Goal: Task Accomplishment & Management: Complete application form

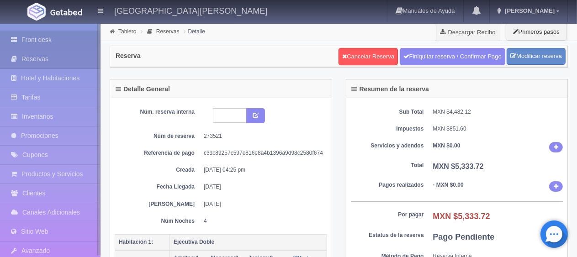
click at [60, 36] on link "Front desk" at bounding box center [50, 40] width 101 height 19
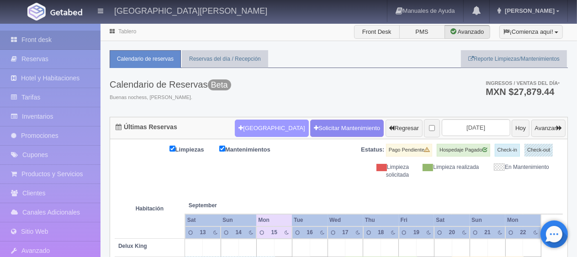
click at [250, 129] on button "[GEOGRAPHIC_DATA]" at bounding box center [272, 128] width 74 height 17
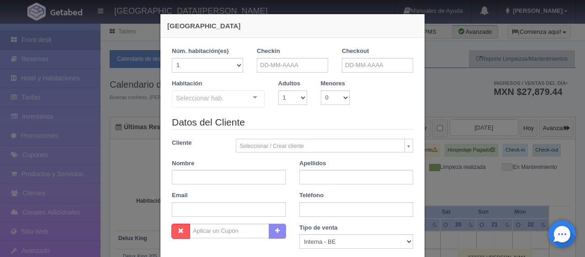
checkbox input "false"
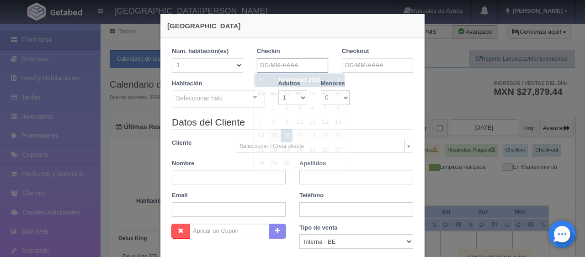
click at [311, 70] on input "text" at bounding box center [292, 65] width 71 height 15
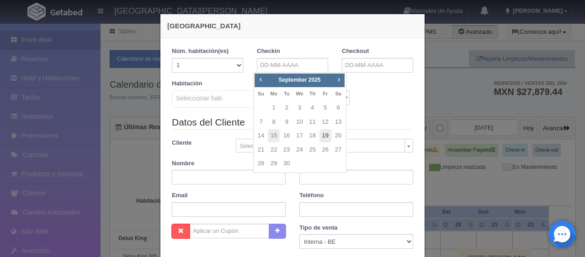
click at [329, 136] on link "19" at bounding box center [325, 135] width 12 height 13
type input "19-09-2025"
checkbox input "false"
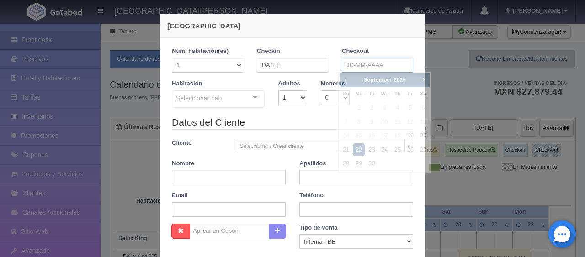
click at [384, 69] on input "text" at bounding box center [377, 65] width 71 height 15
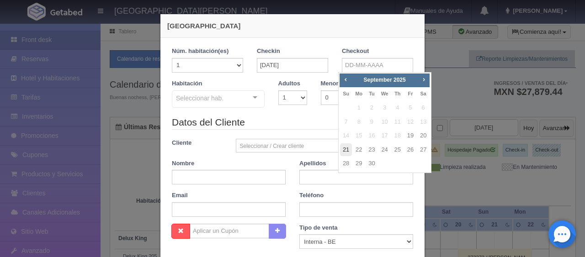
click at [344, 146] on link "21" at bounding box center [346, 149] width 12 height 13
type input "21-09-2025"
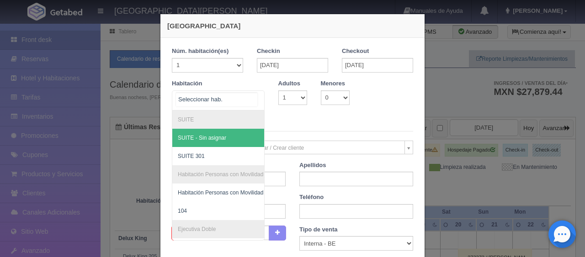
checkbox input "false"
click at [225, 101] on div at bounding box center [218, 100] width 93 height 20
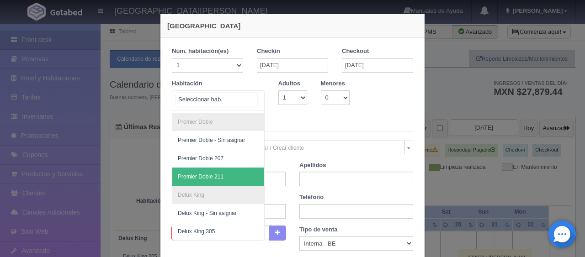
scroll to position [170, 0]
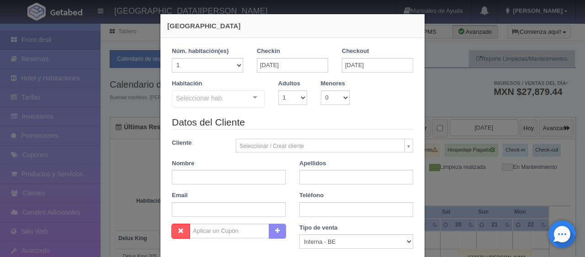
click at [286, 120] on legend "Datos del Cliente" at bounding box center [292, 123] width 241 height 14
click at [291, 92] on select "1 2 3 4 5 6 7 8 9 10" at bounding box center [292, 97] width 29 height 15
click at [278, 90] on select "1 2 3 4 5 6 7 8 9 10" at bounding box center [292, 97] width 29 height 15
click at [319, 126] on legend "Datos del Cliente" at bounding box center [292, 123] width 241 height 14
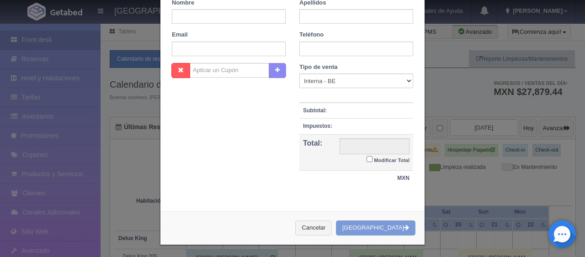
scroll to position [0, 0]
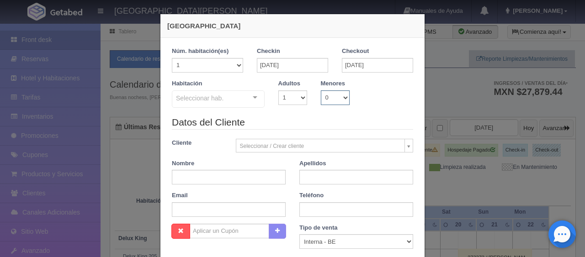
click at [329, 97] on select "0 1 2 3 4 5 6 7 8 9 10" at bounding box center [335, 97] width 29 height 15
select select "1"
click at [321, 90] on select "0 1 2 3 4 5 6 7 8 9 10" at bounding box center [335, 97] width 29 height 15
checkbox input "false"
click at [317, 124] on legend "Datos del Cliente" at bounding box center [292, 123] width 241 height 14
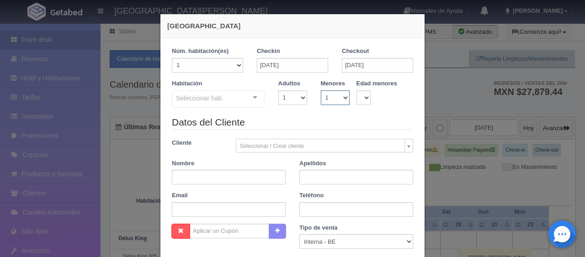
click at [330, 101] on select "0 1 2 3 4 5 6 7 8 9 10" at bounding box center [335, 97] width 29 height 15
click at [321, 90] on select "0 1 2 3 4 5 6 7 8 9 10" at bounding box center [335, 97] width 29 height 15
click at [334, 106] on div "Habitación Seleccionar hab. SUITE SUITE - Sin asignar SUITE 301 Habitación Pers…" at bounding box center [292, 97] width 255 height 36
click at [337, 100] on select "0 1 2 3 4 5 6 7 8 9 10" at bounding box center [335, 97] width 29 height 15
select select "0"
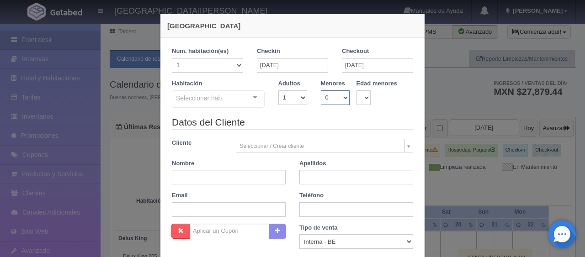
click at [321, 90] on select "0 1 2 3 4 5 6 7 8 9 10" at bounding box center [335, 97] width 29 height 15
checkbox input "false"
click at [343, 94] on select "0 1 2 3 4 5 6 7 8 9 10" at bounding box center [335, 97] width 29 height 15
select select "1"
click at [321, 90] on select "0 1 2 3 4 5 6 7 8 9 10" at bounding box center [335, 97] width 29 height 15
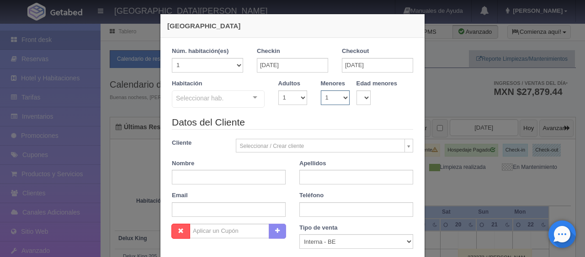
checkbox input "false"
click at [368, 107] on div "Habitación Seleccionar hab. SUITE SUITE - Sin asignar SUITE 301 Habitación Pers…" at bounding box center [292, 97] width 255 height 36
drag, startPoint x: 360, startPoint y: 95, endPoint x: 334, endPoint y: 92, distance: 25.7
click at [360, 95] on select "0 1 2 3 4 5 6 7 8 9 10 11 12 13 14 15 16 17 18" at bounding box center [363, 97] width 15 height 15
click at [330, 92] on select "0 1 2 3 4 5 6 7 8 9 10" at bounding box center [335, 97] width 29 height 15
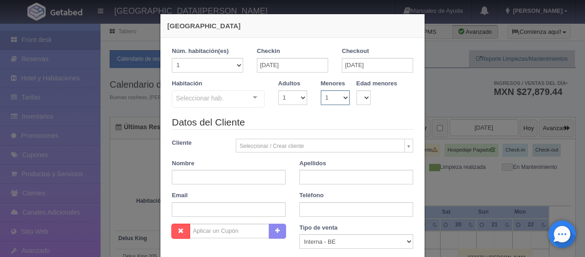
select select "0"
click at [321, 90] on select "0 1 2 3 4 5 6 7 8 9 10" at bounding box center [335, 97] width 29 height 15
checkbox input "false"
click at [292, 132] on div "Datos del Cliente Cliente Seleccionar / Crear cliente Nuevo Cliente Adriana Nav…" at bounding box center [292, 170] width 255 height 108
click at [256, 104] on div at bounding box center [255, 98] width 18 height 14
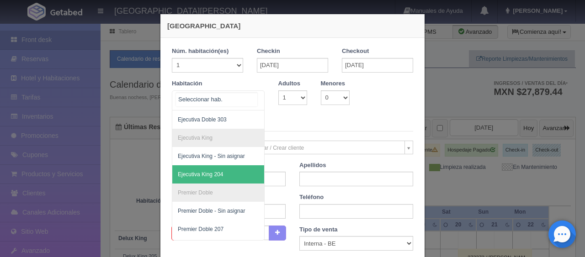
scroll to position [261, 0]
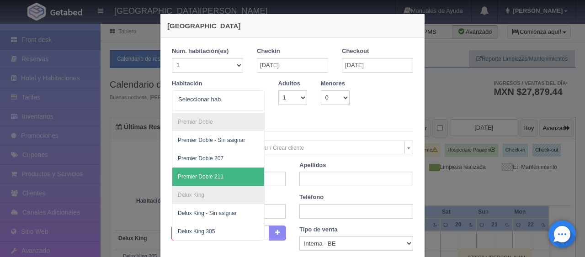
click at [302, 124] on legend "Datos del Cliente" at bounding box center [292, 124] width 241 height 14
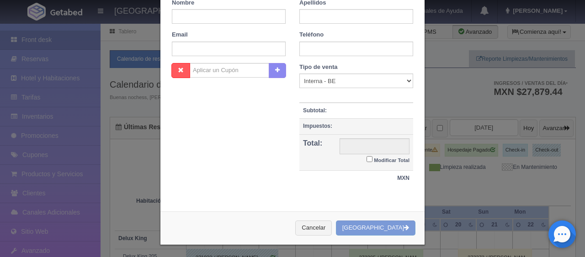
scroll to position [0, 0]
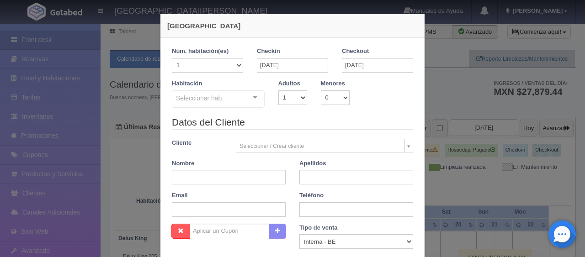
click at [235, 103] on div "Seleccionar hab." at bounding box center [218, 98] width 93 height 17
click at [461, 143] on div "Nueva Reserva 1 Núm. habitación(es) 1 2 3 4 5 6 7 8 9 10 11 12 13 14 15 16 17 1…" at bounding box center [292, 128] width 585 height 257
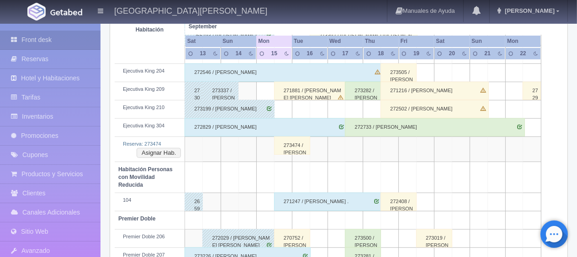
scroll to position [321, 0]
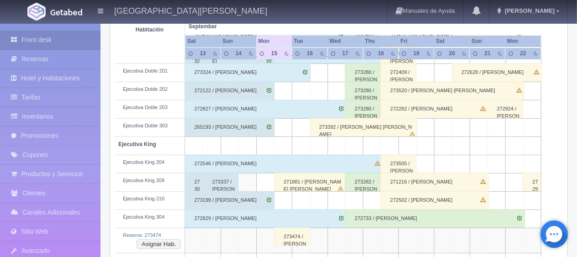
click at [302, 174] on div "271881 / [PERSON_NAME]" at bounding box center [310, 182] width 72 height 18
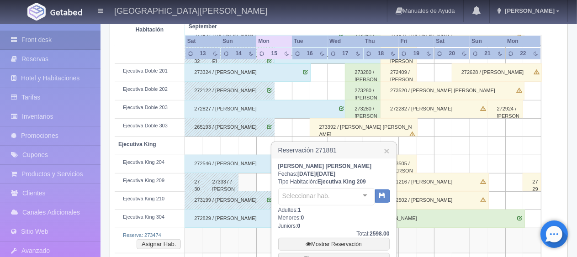
scroll to position [504, 0]
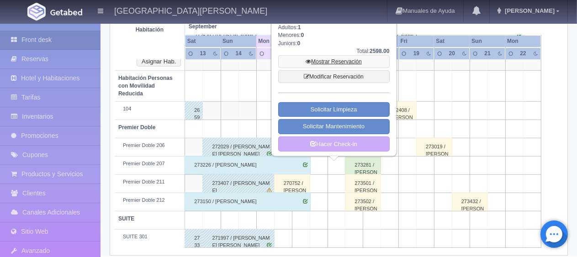
click at [329, 55] on link "Mostrar Reservación" at bounding box center [333, 61] width 111 height 13
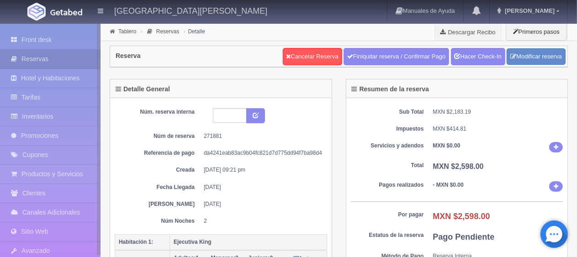
scroll to position [137, 0]
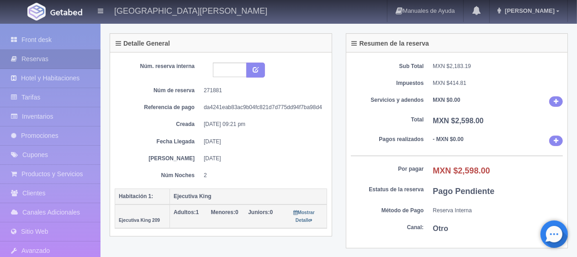
click at [433, 161] on div "Sub Total MXN $2,183.19 Impuestos MXN $414.81 Servicios y adendos MXN $0.00 Tot…" at bounding box center [457, 151] width 222 height 196
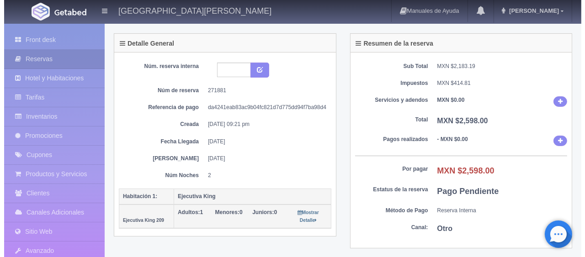
scroll to position [183, 0]
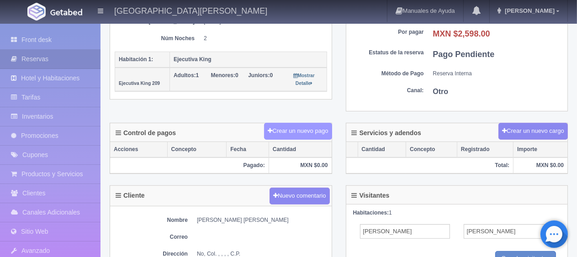
click at [274, 124] on button "Crear un nuevo pago" at bounding box center [298, 131] width 68 height 17
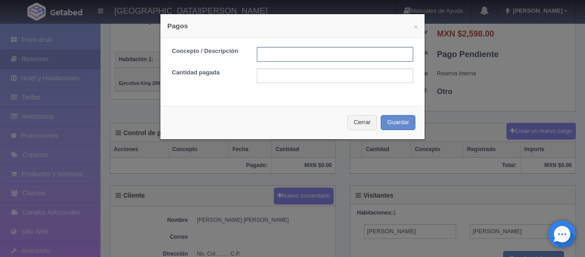
click at [304, 48] on input "text" at bounding box center [335, 54] width 156 height 15
type input "Total Tarjeta"
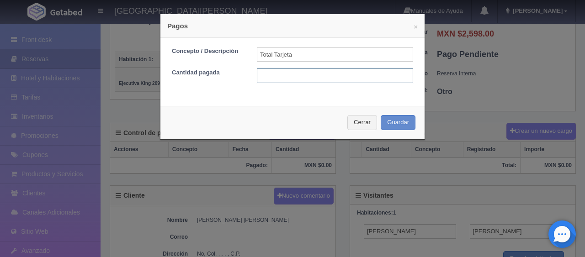
click at [313, 76] on input "text" at bounding box center [335, 76] width 156 height 15
click at [343, 78] on input "text" at bounding box center [335, 76] width 156 height 15
click at [354, 71] on input "text" at bounding box center [335, 76] width 156 height 15
type input "2598"
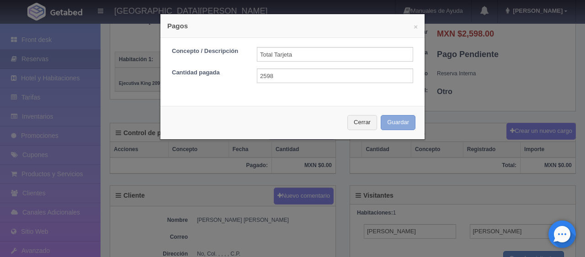
click at [381, 115] on button "Guardar" at bounding box center [398, 122] width 35 height 15
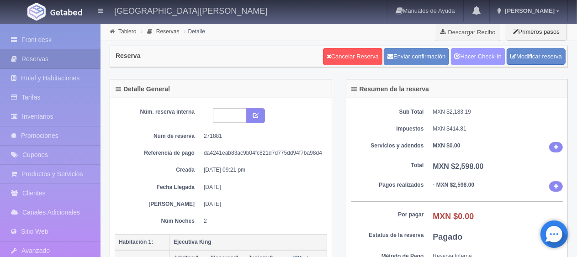
click at [477, 59] on link "Hacer Check-In" at bounding box center [478, 56] width 54 height 17
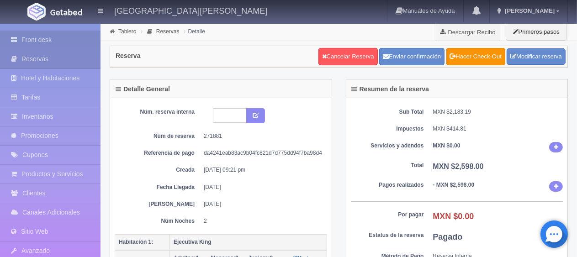
scroll to position [274, 0]
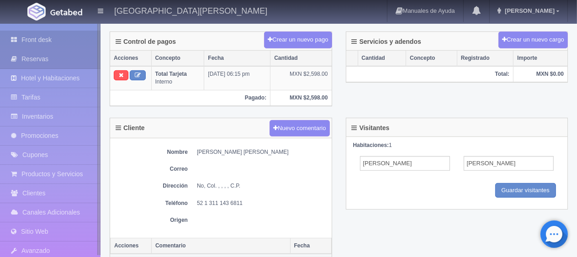
click at [24, 37] on link "Front desk" at bounding box center [50, 40] width 101 height 19
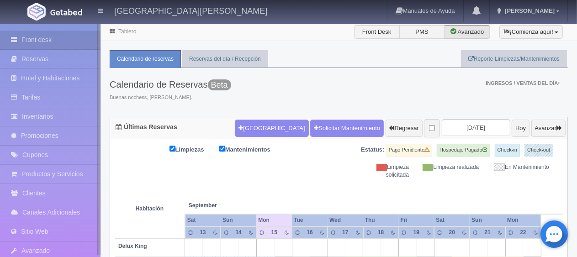
scroll to position [183, 0]
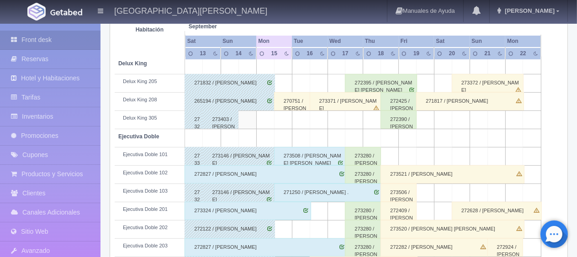
click at [298, 160] on div "273508 / [PERSON_NAME] [PERSON_NAME]" at bounding box center [310, 156] width 72 height 18
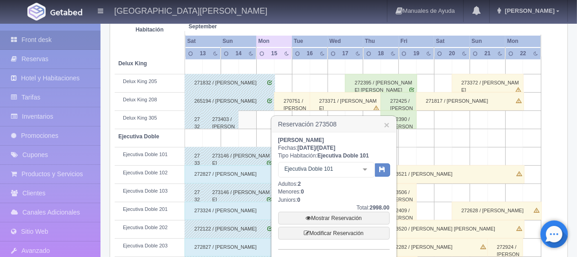
click at [293, 100] on div "270751 / Erika Ortega" at bounding box center [292, 101] width 36 height 18
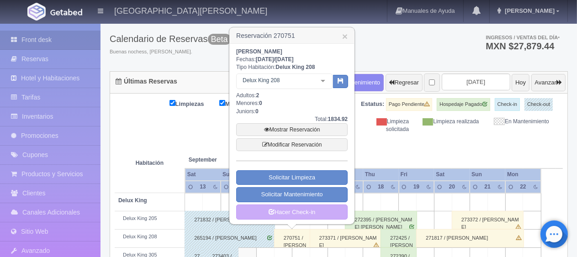
scroll to position [0, 0]
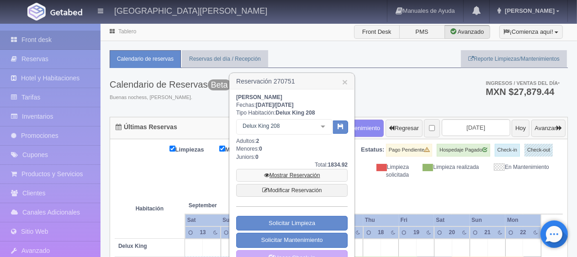
click at [296, 176] on link "Mostrar Reservación" at bounding box center [291, 175] width 111 height 13
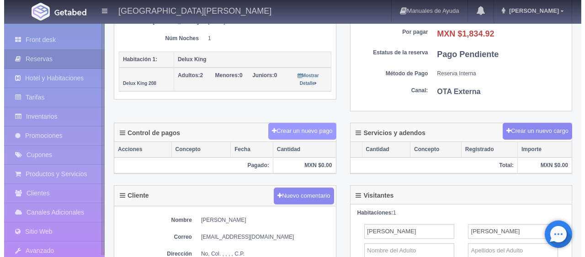
scroll to position [183, 0]
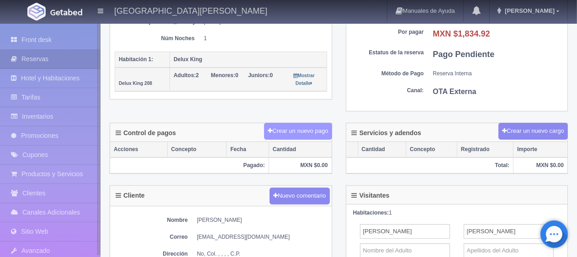
click at [302, 132] on button "Crear un nuevo pago" at bounding box center [298, 131] width 68 height 17
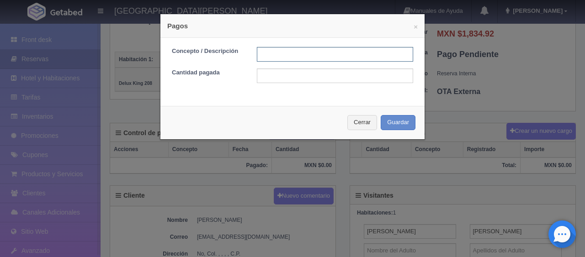
click at [291, 56] on input "text" at bounding box center [335, 54] width 156 height 15
type input "Total Tarjeta"
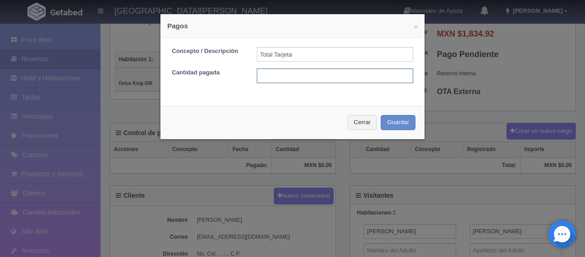
click at [322, 79] on input "text" at bounding box center [335, 76] width 156 height 15
type input "1834.92"
click at [379, 114] on div "Cerrar Guardar" at bounding box center [292, 122] width 264 height 33
click at [389, 133] on div "Cerrar Guardar" at bounding box center [292, 122] width 264 height 33
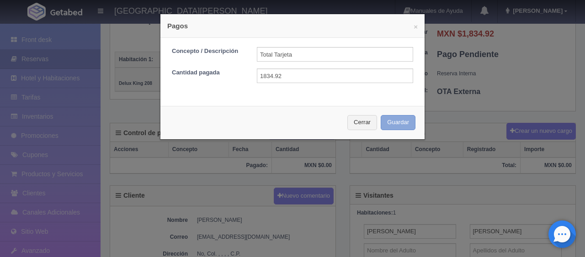
click at [392, 127] on button "Guardar" at bounding box center [398, 122] width 35 height 15
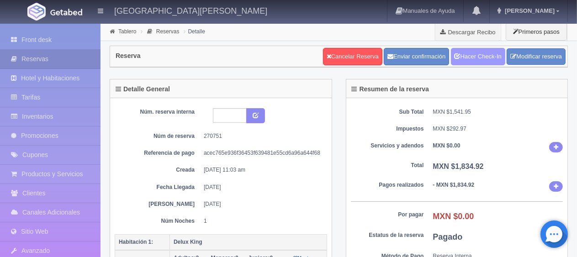
click at [482, 49] on link "Hacer Check-In" at bounding box center [478, 56] width 54 height 17
click at [481, 54] on link "Hacer Check-In" at bounding box center [478, 56] width 54 height 17
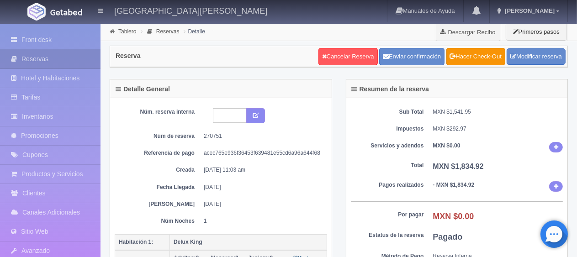
click at [424, 138] on div "Sub Total MXN $1,541.95 Impuestos MXN $292.97 Servicios y adendos MXN $0.00 Tot…" at bounding box center [457, 196] width 222 height 196
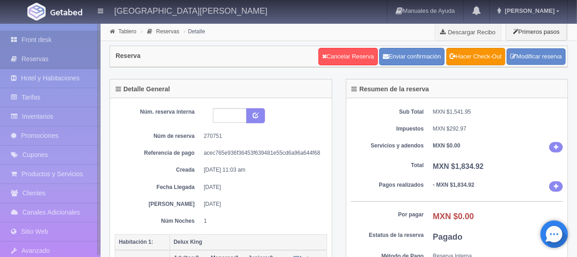
click at [85, 45] on link "Front desk" at bounding box center [50, 40] width 101 height 19
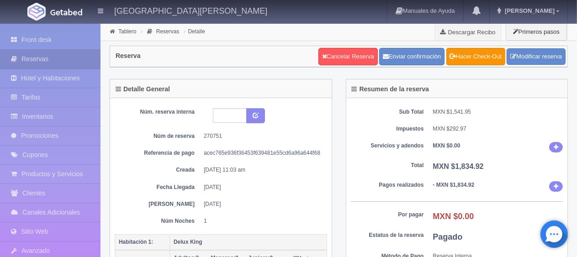
scroll to position [137, 0]
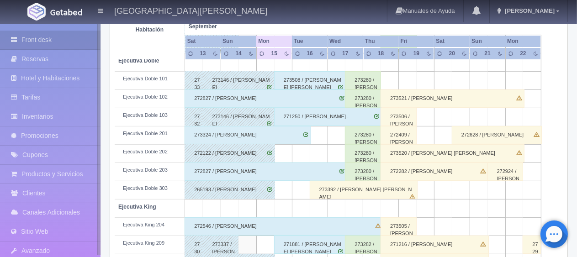
scroll to position [396, 0]
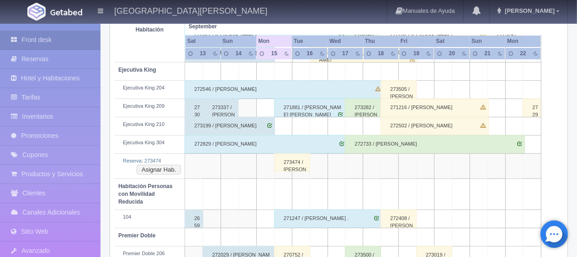
click at [297, 160] on div "273474 / Zeferino Marquez" at bounding box center [292, 163] width 36 height 18
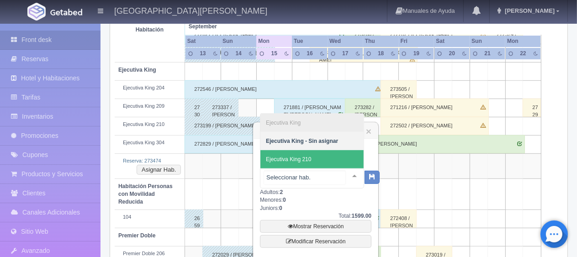
click at [318, 166] on span "Ejecutiva King 210" at bounding box center [311, 159] width 103 height 18
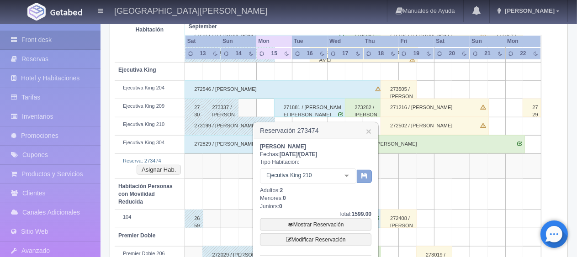
click at [360, 173] on button "button" at bounding box center [364, 177] width 15 height 14
click at [368, 132] on link "×" at bounding box center [368, 132] width 5 height 10
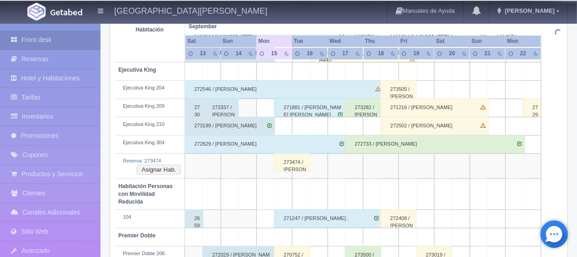
scroll to position [504, 0]
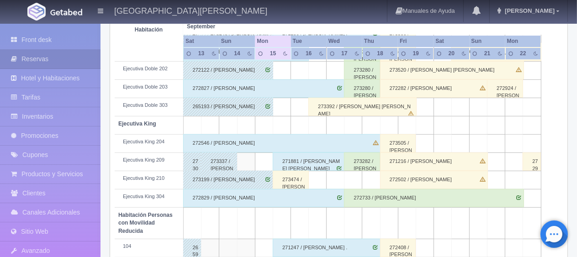
scroll to position [487, 0]
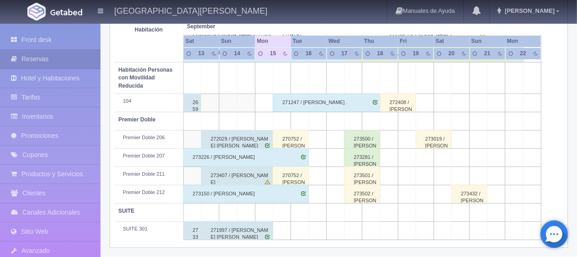
click at [292, 142] on div "270752 / [PERSON_NAME]" at bounding box center [291, 139] width 36 height 18
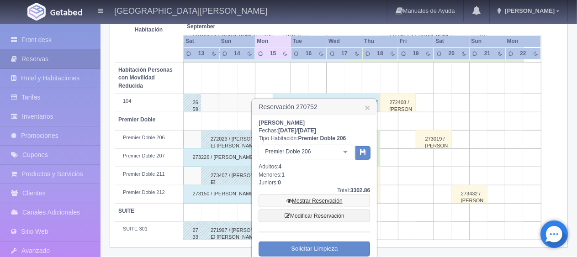
click at [325, 203] on link "Mostrar Reservación" at bounding box center [314, 201] width 111 height 13
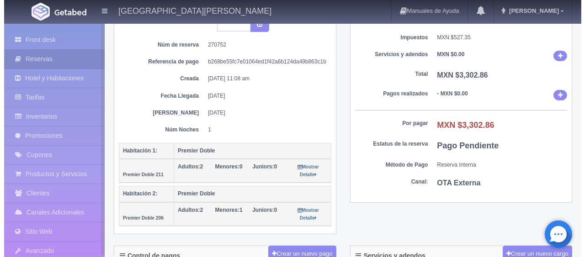
scroll to position [183, 0]
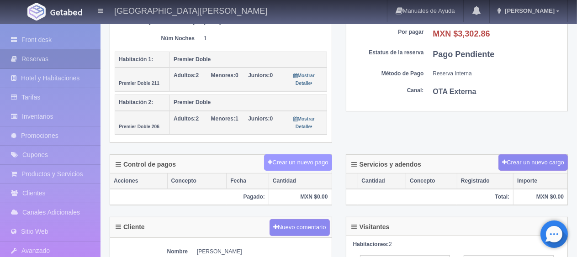
click at [311, 161] on button "Crear un nuevo pago" at bounding box center [298, 162] width 68 height 17
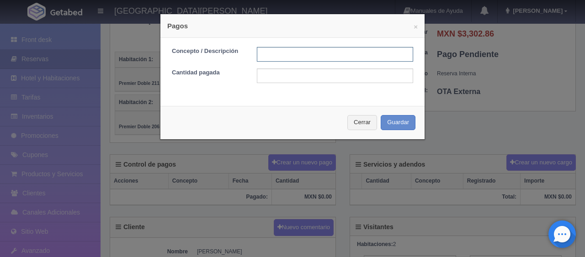
click at [325, 50] on input "text" at bounding box center [335, 54] width 156 height 15
type input "Total Tarjeta"
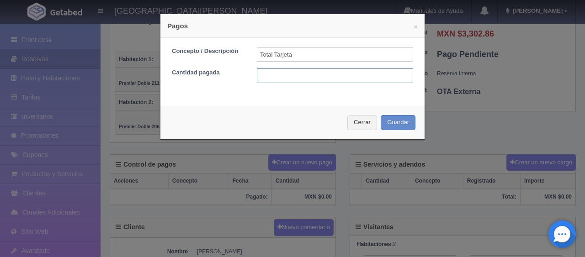
click at [323, 70] on input "text" at bounding box center [335, 76] width 156 height 15
type input "3302.86"
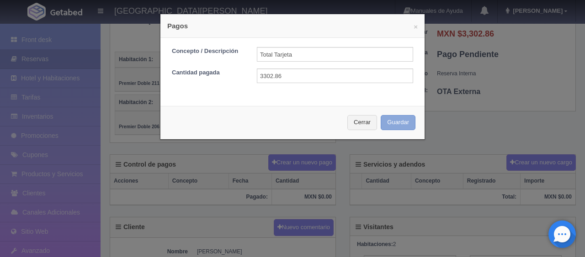
click at [381, 115] on button "Guardar" at bounding box center [398, 122] width 35 height 15
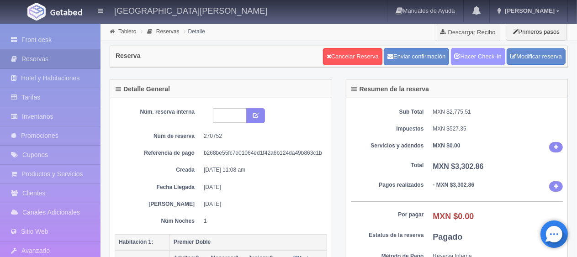
click at [495, 56] on link "Hacer Check-In" at bounding box center [478, 56] width 54 height 17
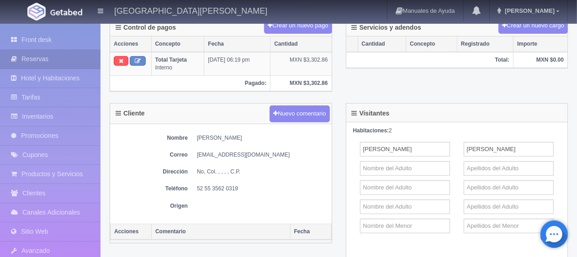
scroll to position [183, 0]
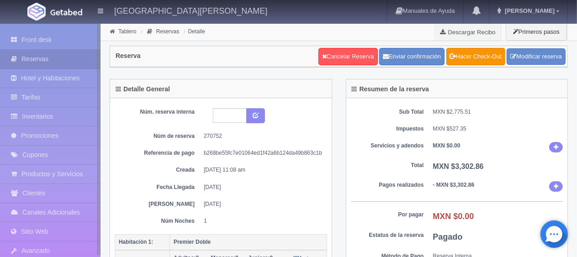
click at [357, 185] on dt "Pagos realizados" at bounding box center [387, 185] width 73 height 8
click at [64, 41] on link "Front desk" at bounding box center [50, 40] width 101 height 19
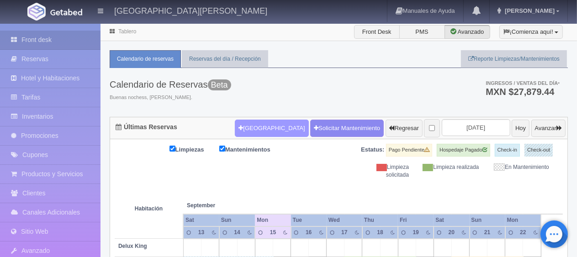
click at [260, 127] on button "Nueva Reserva" at bounding box center [272, 128] width 74 height 17
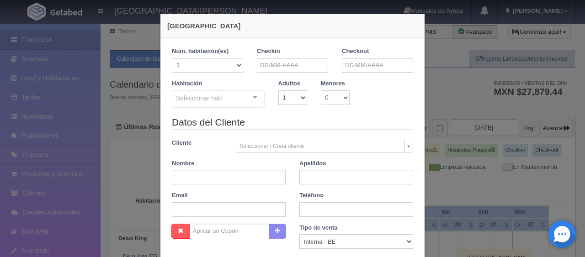
checkbox input "false"
click at [261, 175] on input "text" at bounding box center [229, 177] width 114 height 15
paste input "Alejandra Castaneda"
type input "Alejandra"
paste input "Castaneda"
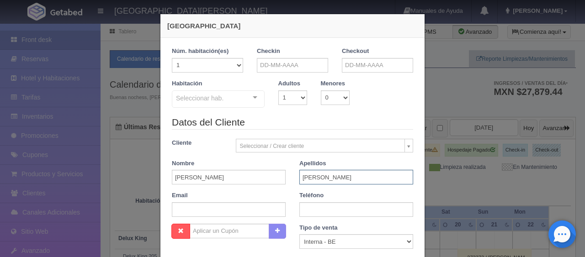
type input "Castaneda"
click at [287, 67] on input "text" at bounding box center [292, 65] width 71 height 15
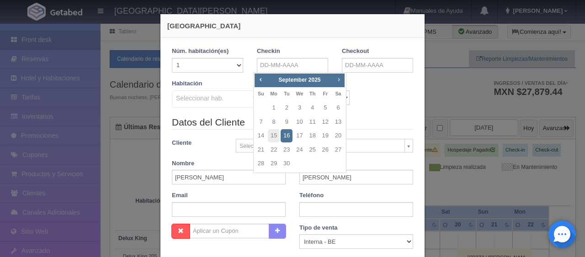
click at [340, 80] on span "Next" at bounding box center [338, 79] width 7 height 7
click at [327, 107] on link "3" at bounding box center [325, 107] width 12 height 13
type input "03-10-2025"
checkbox input "false"
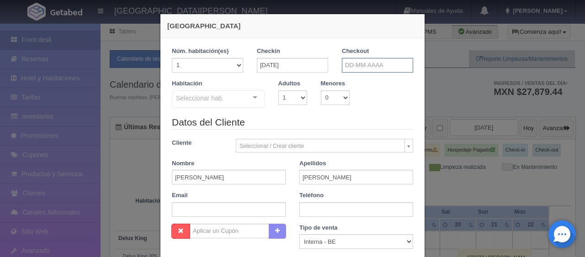
click at [378, 70] on input "text" at bounding box center [377, 65] width 71 height 15
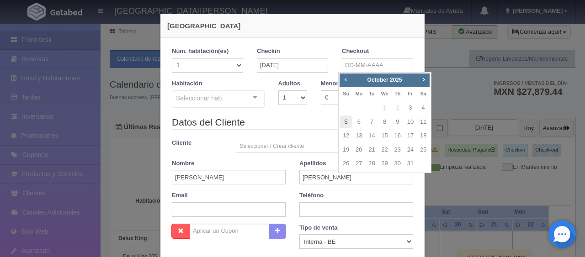
click at [347, 122] on link "5" at bounding box center [346, 122] width 12 height 13
type input "05-10-2025"
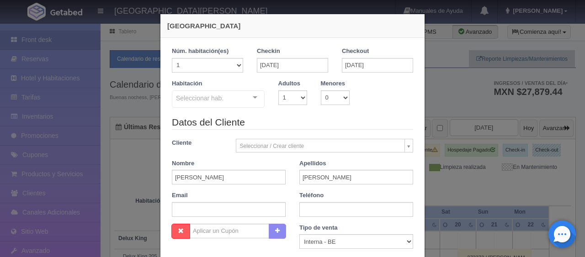
checkbox input "false"
click at [282, 96] on select "1 2 3 4 5 6 7 8 9 10" at bounding box center [292, 97] width 29 height 15
drag, startPoint x: 220, startPoint y: 111, endPoint x: 223, endPoint y: 106, distance: 6.3
click at [220, 111] on div "Habitación Seleccionar hab. SUITE SUITE - Sin asignar SUITE 301 Habitación Pers…" at bounding box center [292, 97] width 255 height 36
click at [228, 100] on div "Seleccionar hab." at bounding box center [218, 98] width 93 height 17
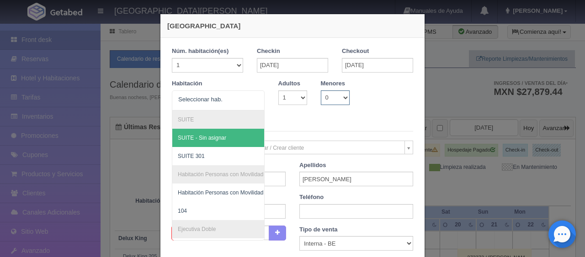
click at [336, 100] on select "0 1 2 3 4 5 6 7 8 9 10" at bounding box center [335, 97] width 29 height 15
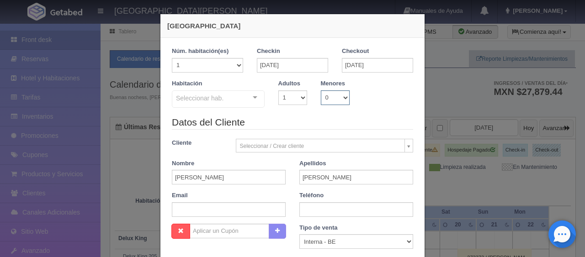
click at [338, 97] on select "0 1 2 3 4 5 6 7 8 9 10" at bounding box center [335, 97] width 29 height 15
drag, startPoint x: 330, startPoint y: 93, endPoint x: 329, endPoint y: 103, distance: 10.2
click at [330, 93] on select "0 1 2 3 4 5 6 7 8 9 10" at bounding box center [335, 97] width 29 height 15
select select "1"
click at [321, 90] on select "0 1 2 3 4 5 6 7 8 9 10" at bounding box center [335, 97] width 29 height 15
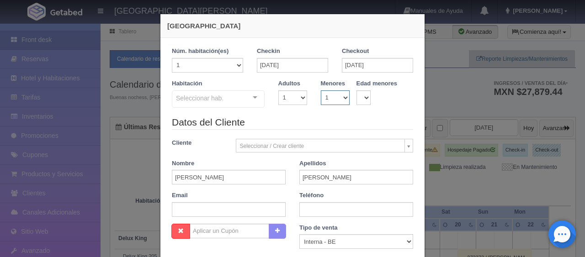
checkbox input "false"
click at [356, 95] on select "0 1 2 3 4 5 6 7 8 9 10 11 12 13 14 15 16 17 18" at bounding box center [363, 97] width 15 height 15
select select "11"
click at [356, 90] on select "0 1 2 3 4 5 6 7 8 9 10 11 12 13 14 15 16 17 18" at bounding box center [363, 97] width 15 height 15
checkbox input "false"
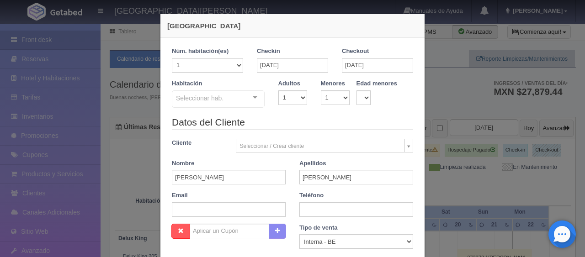
click at [230, 104] on div "Seleccionar hab." at bounding box center [218, 98] width 93 height 17
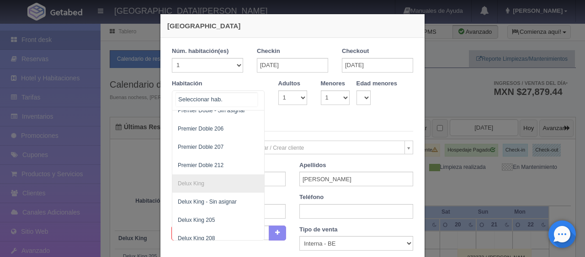
scroll to position [444, 0]
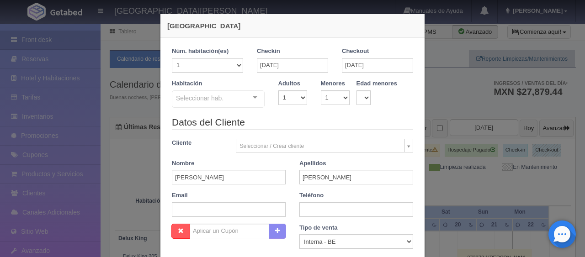
click at [223, 100] on div "Seleccionar hab." at bounding box center [218, 98] width 93 height 17
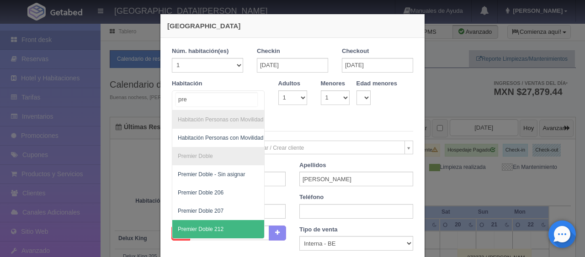
scroll to position [0, 0]
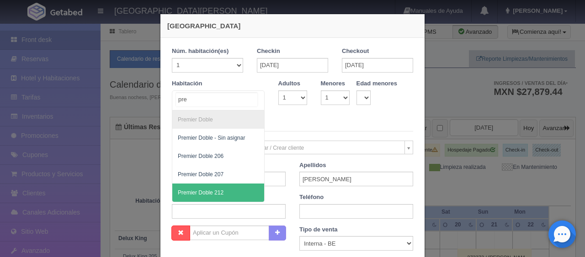
type input "prem"
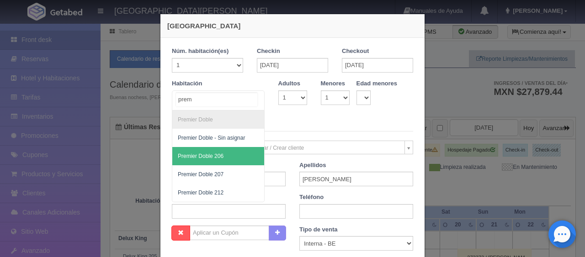
click at [242, 154] on span "Premier Doble 206" at bounding box center [218, 156] width 92 height 18
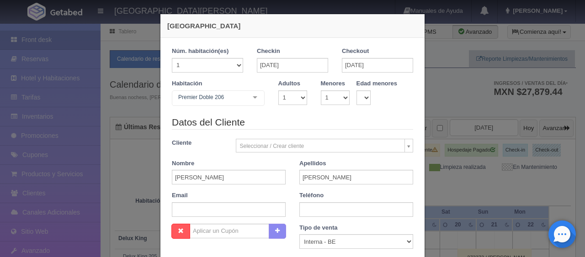
checkbox input "false"
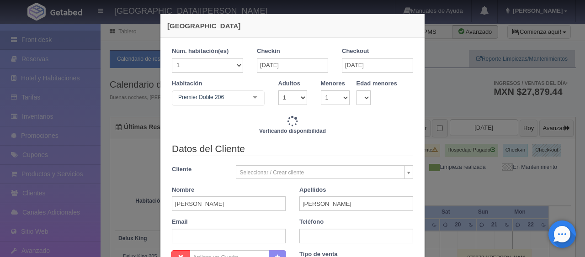
type input "3298.00"
checkbox input "false"
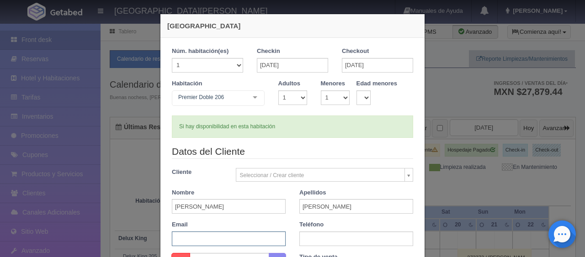
click at [203, 246] on div "Datos del Cliente Cliente Seleccionar / Crear cliente Nuevo Cliente Adriana Nav…" at bounding box center [292, 199] width 255 height 108
paste input "acasta.130324@guest.booking.com +1 805 624 9396"
drag, startPoint x: 234, startPoint y: 238, endPoint x: 363, endPoint y: 233, distance: 129.4
click at [300, 233] on div "Datos del Cliente Cliente Seleccionar / Crear cliente Nuevo Cliente Adriana Nav…" at bounding box center [292, 199] width 255 height 108
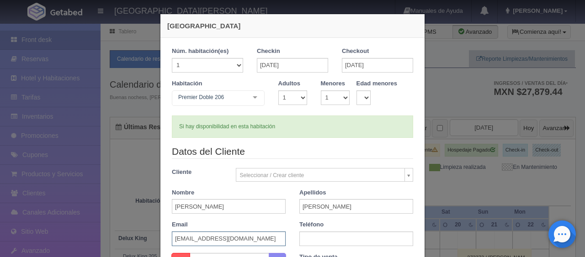
scroll to position [0, 0]
type input "acasta.130324@guest.booking.com"
paste input "+1 805 624 9396"
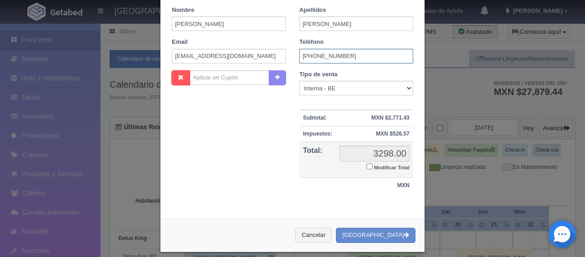
type input "+1 805 624 9396"
click at [329, 85] on select "Correo Electronico Interna - BE Llamada OTA Externa Otro WALK IN" at bounding box center [356, 88] width 114 height 15
select select "extota"
click at [299, 81] on select "Correo Electronico Interna - BE Llamada OTA Externa Otro WALK IN" at bounding box center [356, 88] width 114 height 15
click at [369, 169] on label "Modificar Total" at bounding box center [387, 167] width 43 height 11
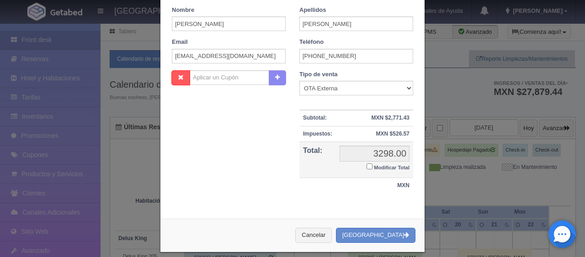
click at [369, 169] on input "Modificar Total" at bounding box center [369, 167] width 6 height 6
checkbox input "true"
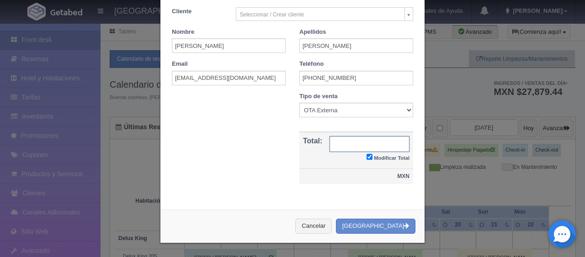
scroll to position [159, 0]
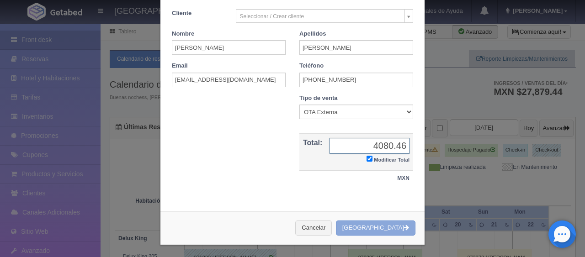
type input "4080.46"
click at [388, 221] on button "[GEOGRAPHIC_DATA]" at bounding box center [375, 228] width 79 height 15
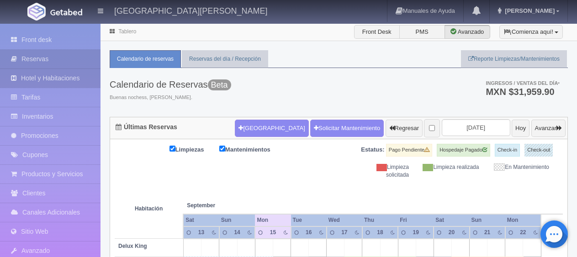
scroll to position [68, 0]
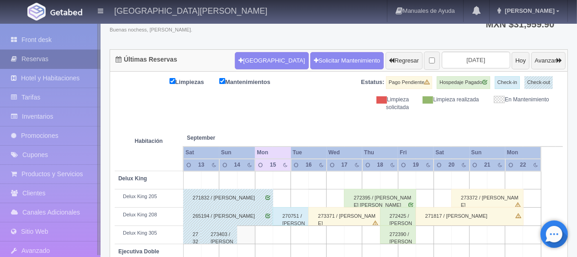
click at [69, 64] on link "Reservas" at bounding box center [50, 59] width 101 height 19
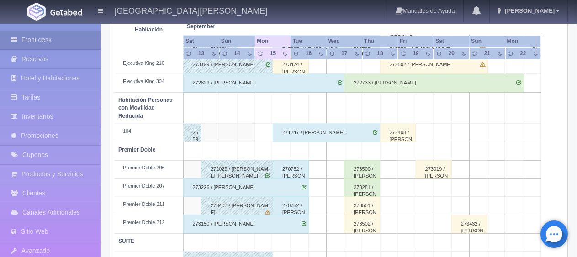
scroll to position [487, 0]
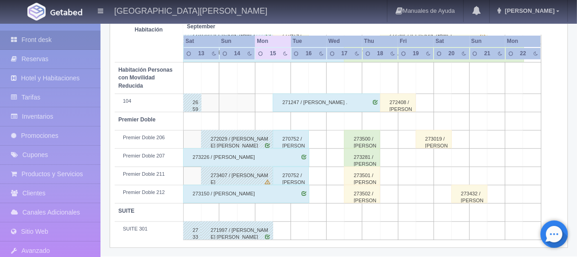
click at [261, 174] on div "273407 / [PERSON_NAME]" at bounding box center [237, 176] width 72 height 18
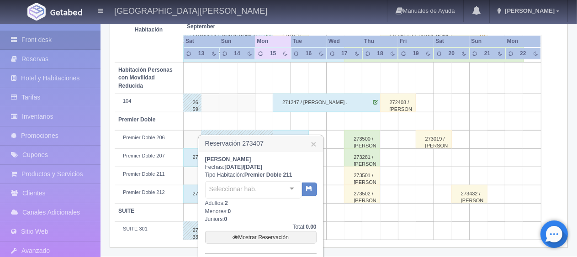
scroll to position [534, 0]
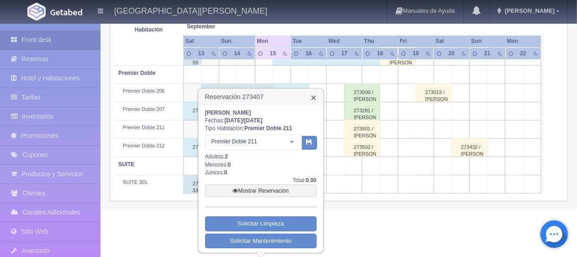
click at [314, 98] on link "×" at bounding box center [313, 98] width 5 height 10
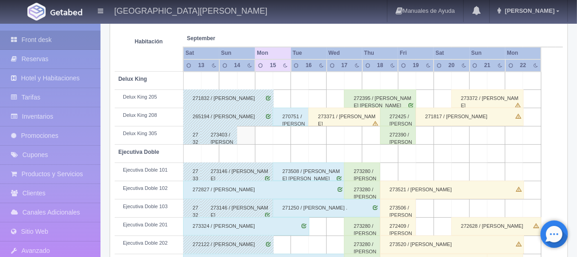
scroll to position [0, 0]
